Goal: Find contact information: Find contact information

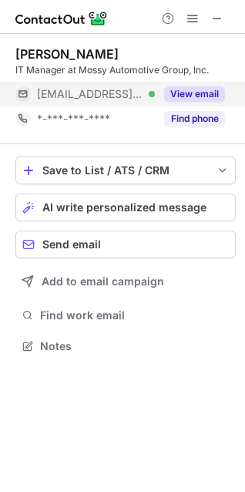
scroll to position [335, 245]
click at [197, 93] on button "View email" at bounding box center [194, 93] width 61 height 15
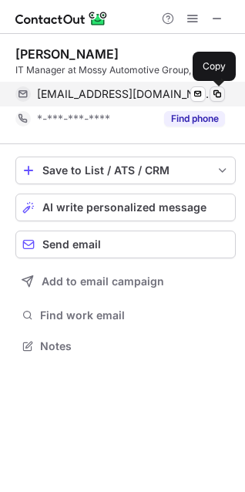
click at [218, 93] on span at bounding box center [217, 94] width 12 height 12
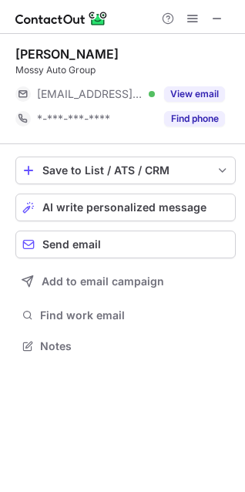
scroll to position [335, 245]
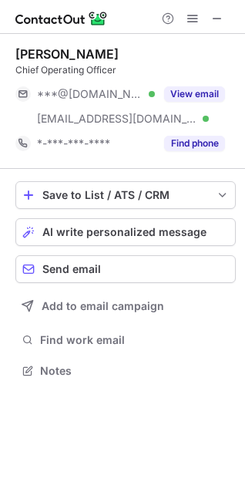
scroll to position [360, 245]
